Goal: Task Accomplishment & Management: Manage account settings

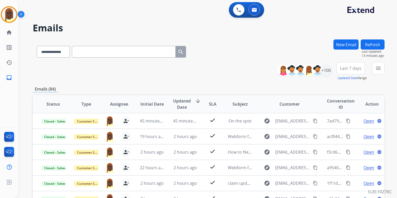
select select "**********"
click at [11, 15] on img at bounding box center [9, 14] width 15 height 15
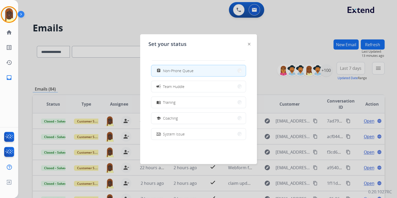
scroll to position [82, 0]
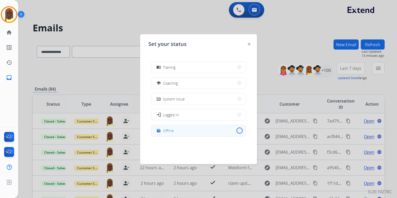
click at [236, 130] on button "work_off Offline" at bounding box center [198, 130] width 94 height 11
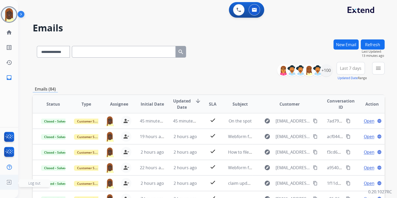
click at [9, 183] on img at bounding box center [8, 182] width 9 height 10
click at [32, 185] on span "Log out" at bounding box center [34, 182] width 12 height 5
